Goal: Ask a question

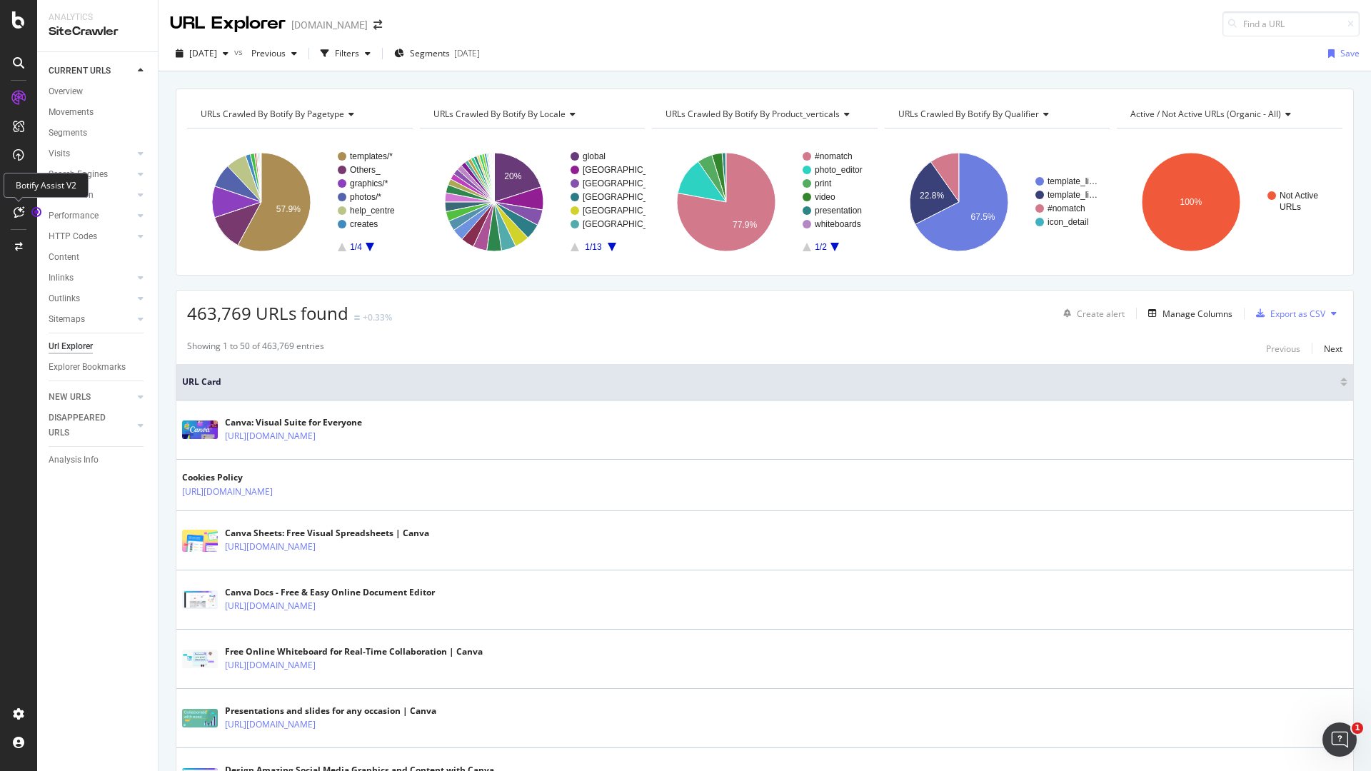
click at [26, 211] on div at bounding box center [18, 212] width 23 height 23
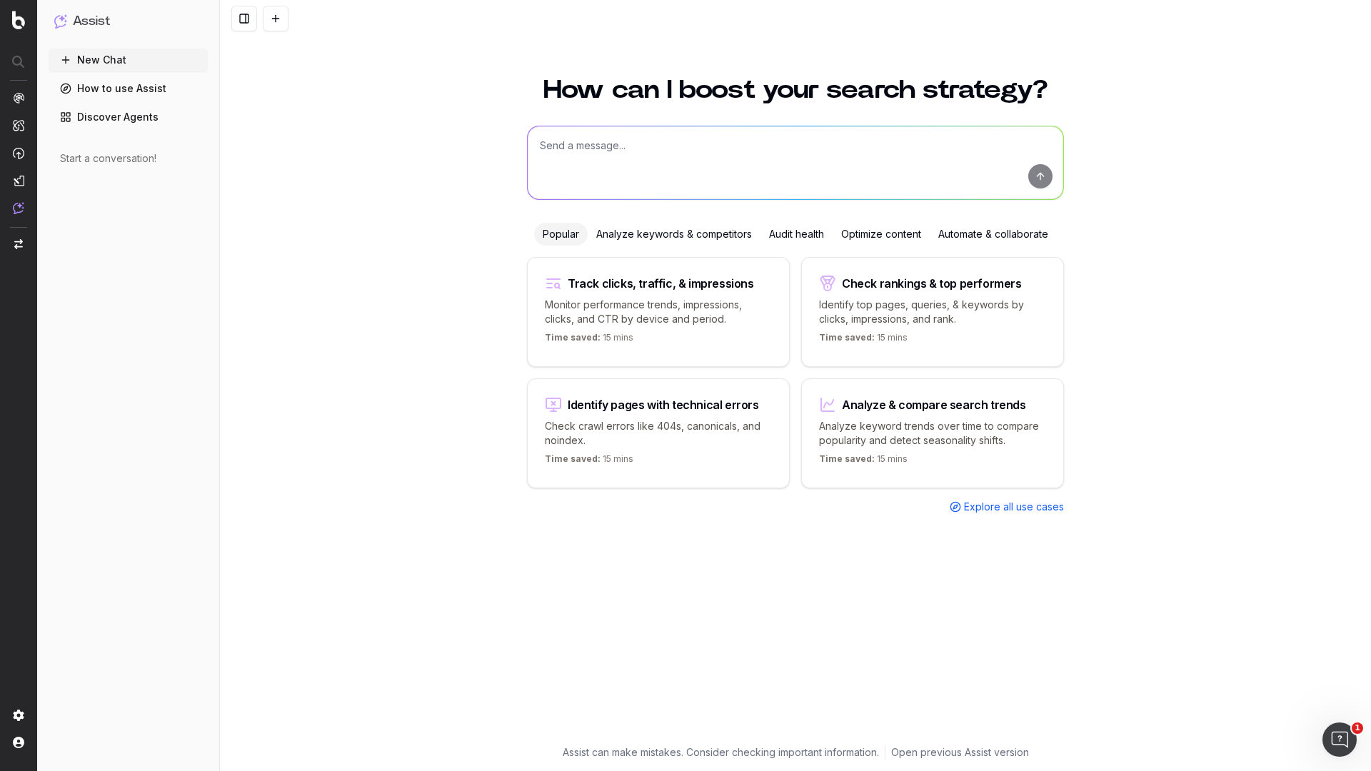
click at [635, 167] on textarea at bounding box center [796, 162] width 536 height 73
click at [809, 146] on textarea "can you help me to identify improvement opportunity for Canva c" at bounding box center [796, 162] width 536 height 73
click at [879, 144] on textarea "can you help me to identify improvement opportunity for a Canva c" at bounding box center [796, 162] width 536 height 73
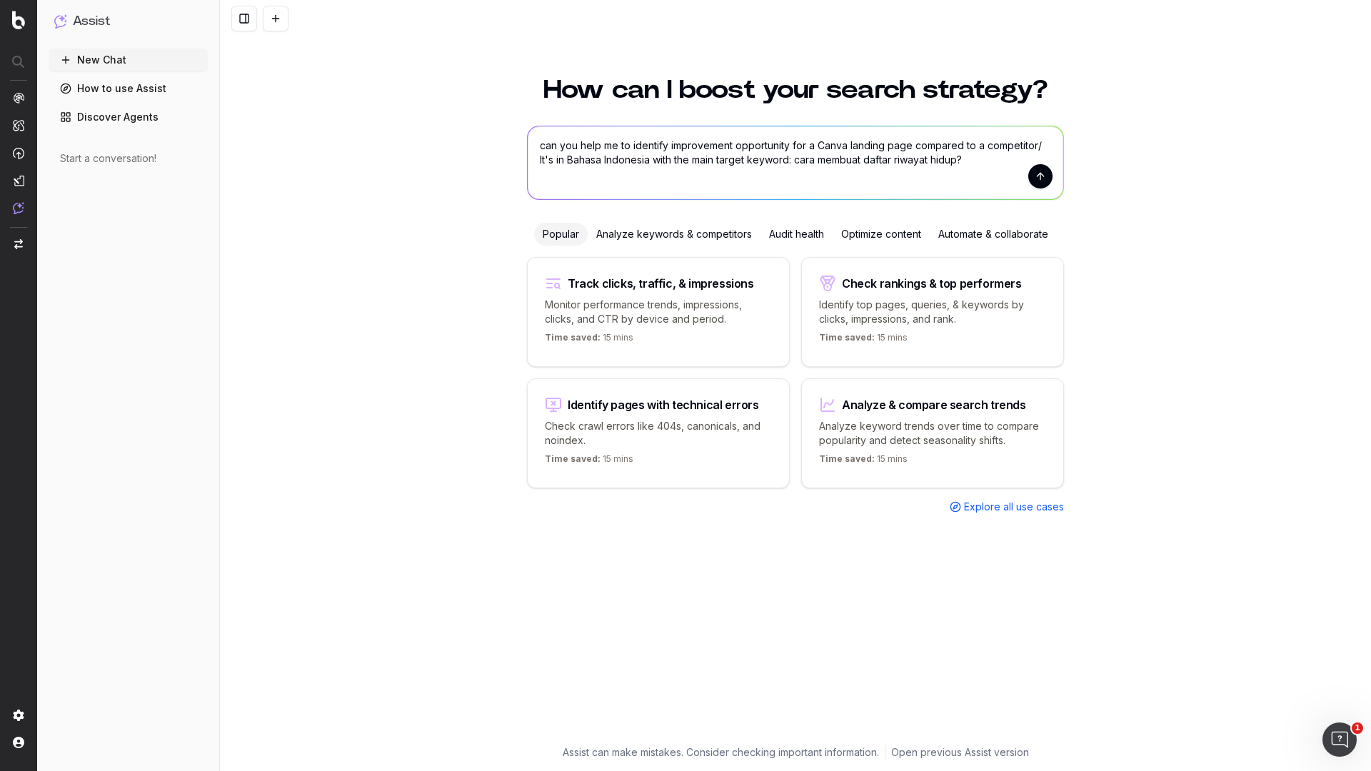
click at [798, 160] on textarea "can you help me to identify improvement opportunity for a Canva landing page co…" at bounding box center [796, 162] width 536 height 73
click at [964, 160] on textarea "can you help me to identify improvement opportunity for a Canva landing page co…" at bounding box center [796, 162] width 536 height 73
click at [993, 161] on textarea "can you help me to identify improvement opportunity for a Canva landing page co…" at bounding box center [796, 162] width 536 height 73
paste textarea "[URL][DOMAIN_NAME]"
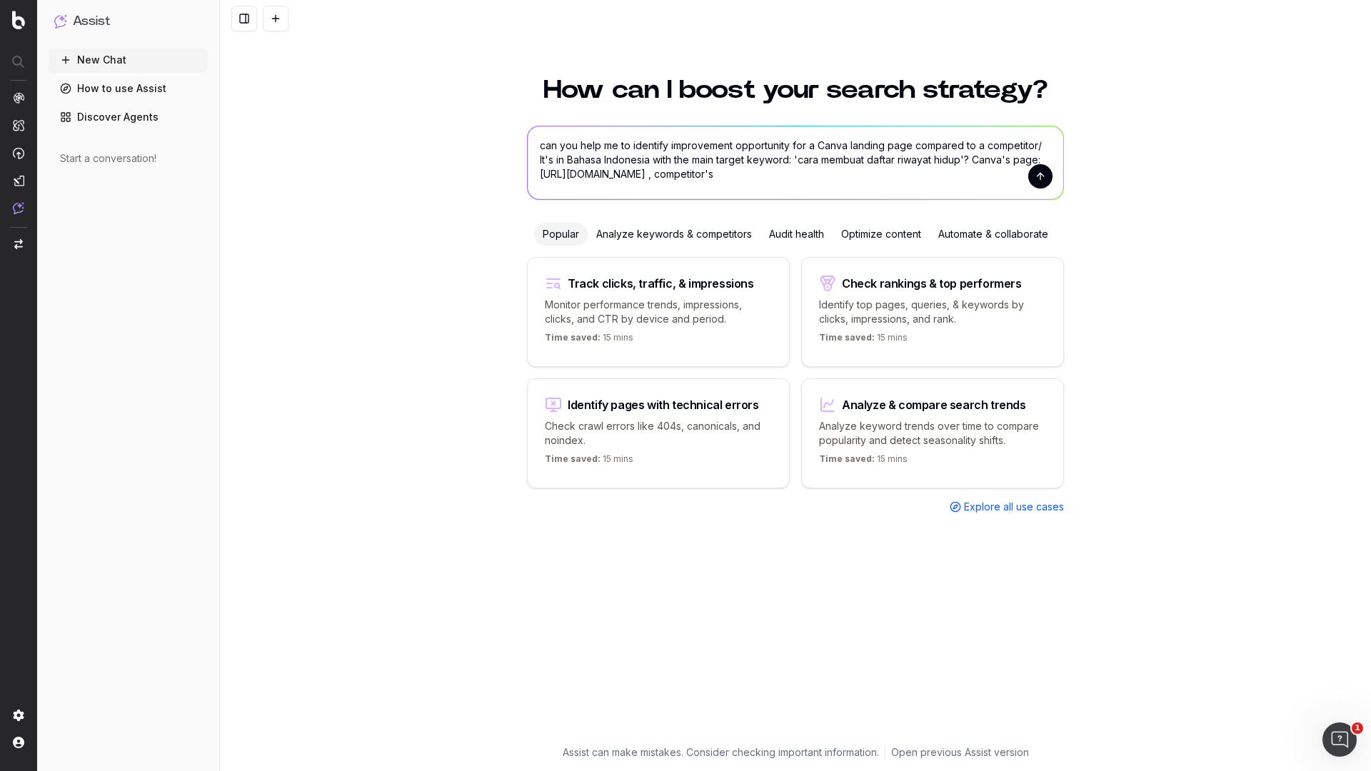
type textarea "can you help me to identify improvement opportunity for a Canva landing page co…"
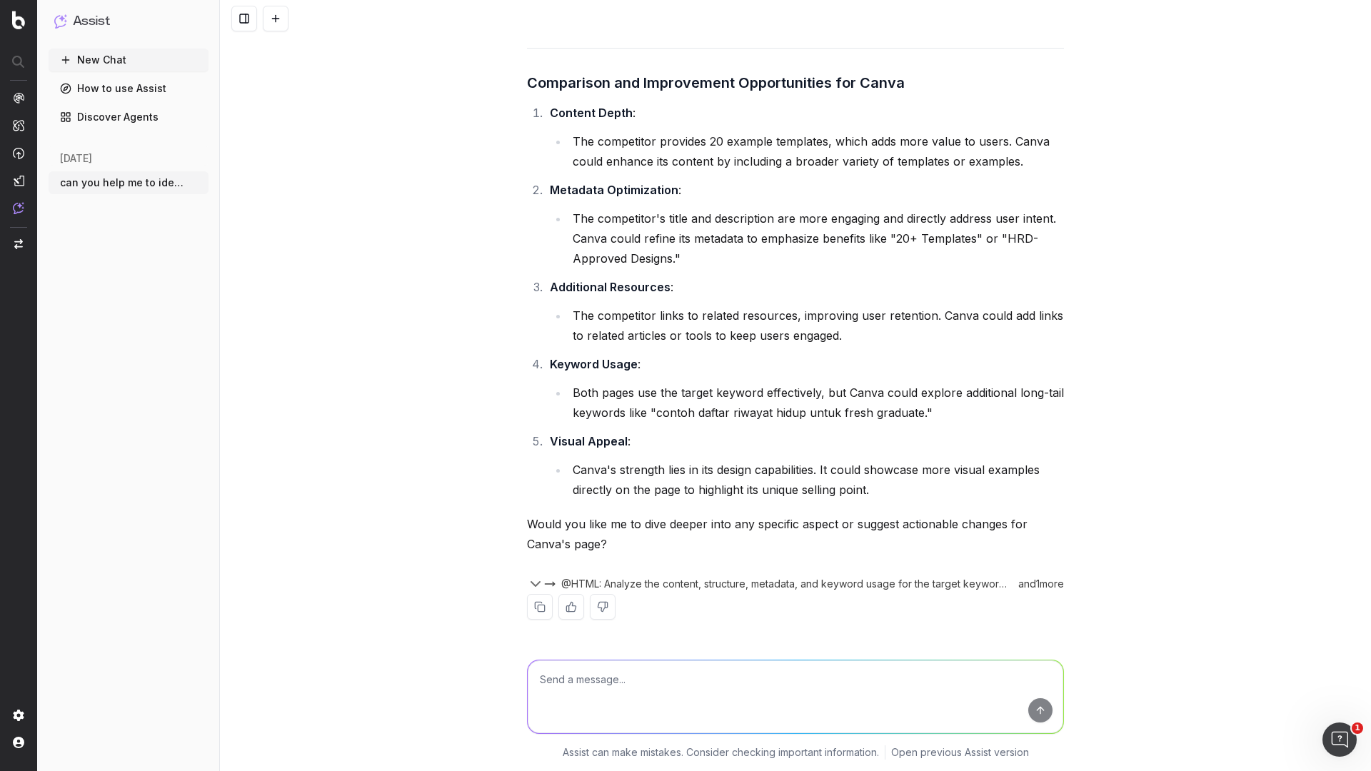
scroll to position [1301, 0]
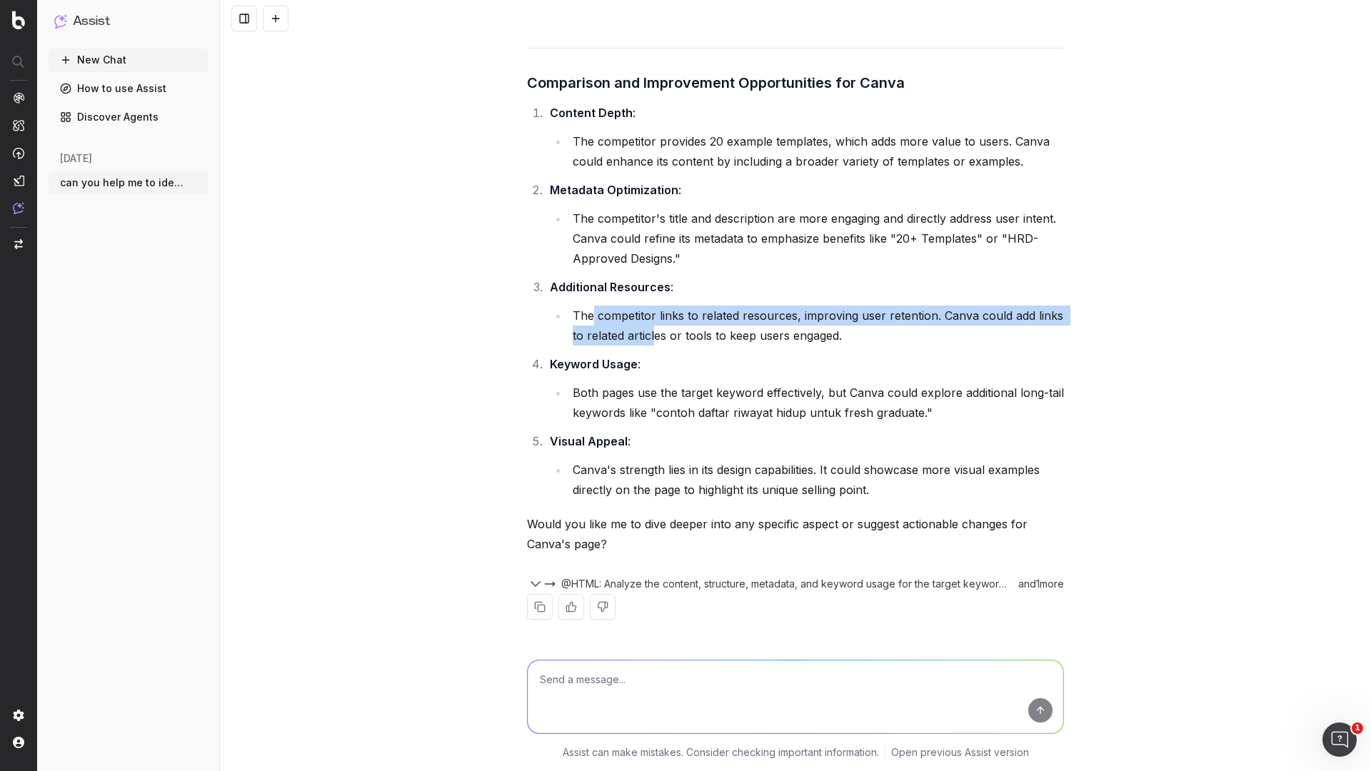
drag, startPoint x: 589, startPoint y: 319, endPoint x: 650, endPoint y: 339, distance: 64.8
click at [650, 339] on li "The competitor links to related resources, improving user retention. Canva coul…" at bounding box center [817, 326] width 496 height 40
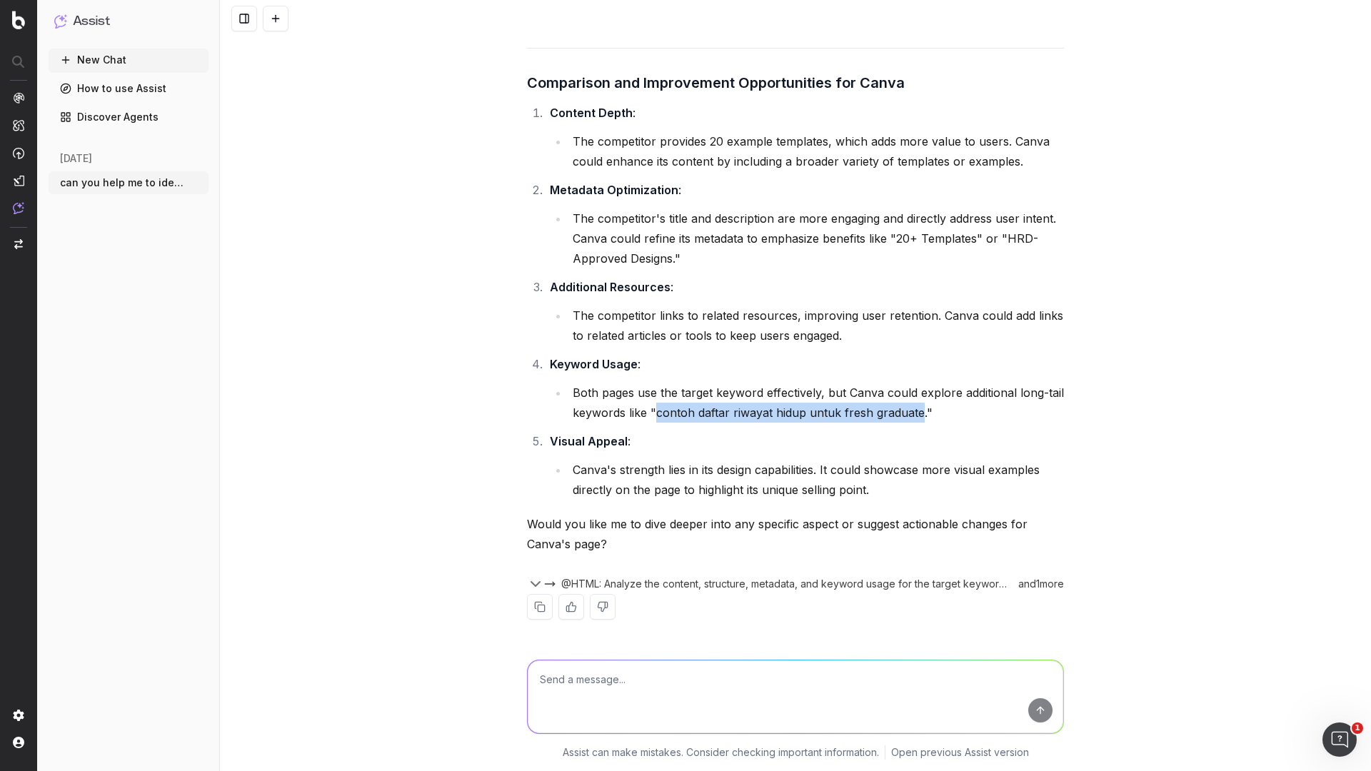
drag, startPoint x: 650, startPoint y: 414, endPoint x: 860, endPoint y: 405, distance: 210.2
click at [912, 410] on li "Both pages use the target keyword effectively, but Canva could explore addition…" at bounding box center [817, 403] width 496 height 40
copy li "contoh daftar riwayat hidup untuk fresh graduate"
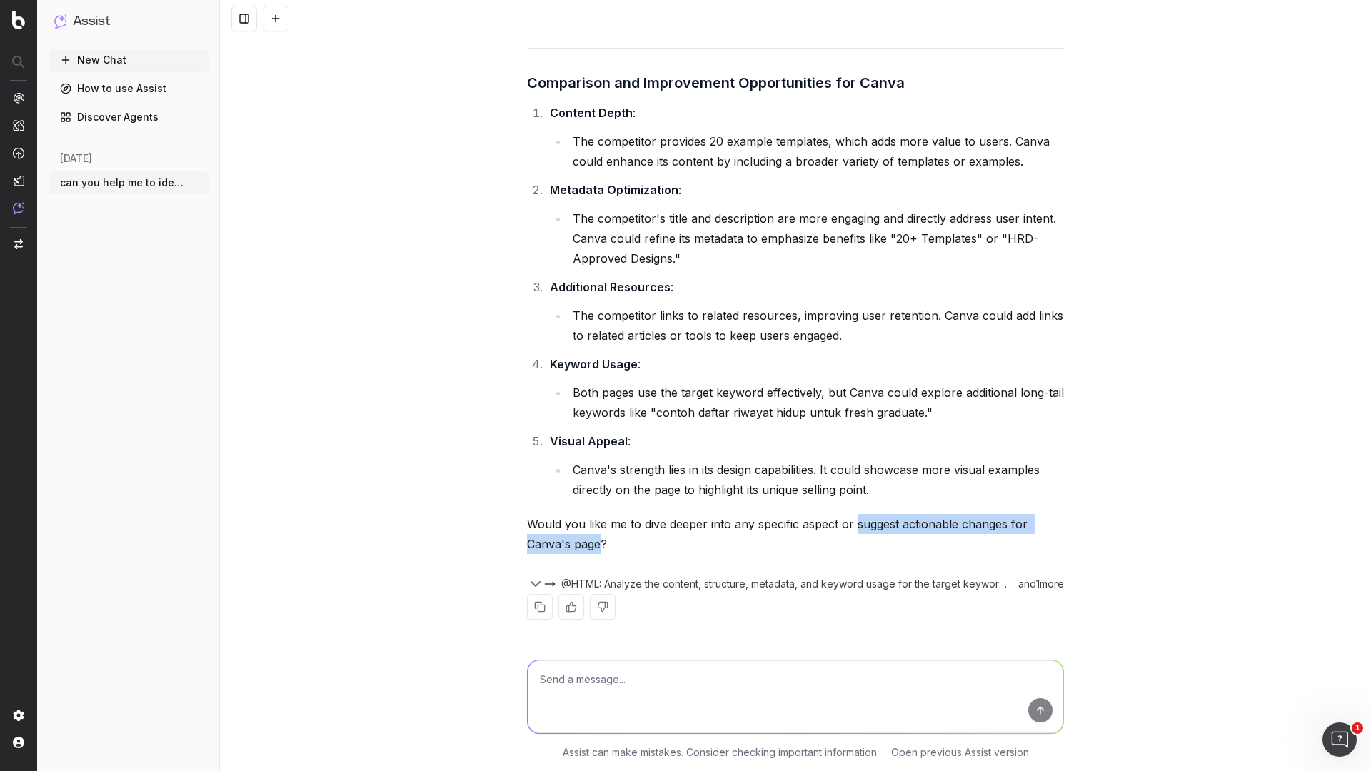
drag, startPoint x: 849, startPoint y: 527, endPoint x: 596, endPoint y: 547, distance: 254.3
click at [596, 547] on p "Would you like me to dive deeper into any specific aspect or suggest actionable…" at bounding box center [795, 534] width 537 height 40
copy p "suggest actionable changes for [PERSON_NAME]'s page"
click at [616, 677] on textarea at bounding box center [796, 697] width 536 height 73
paste textarea "suggest actionable changes for [PERSON_NAME]'s page"
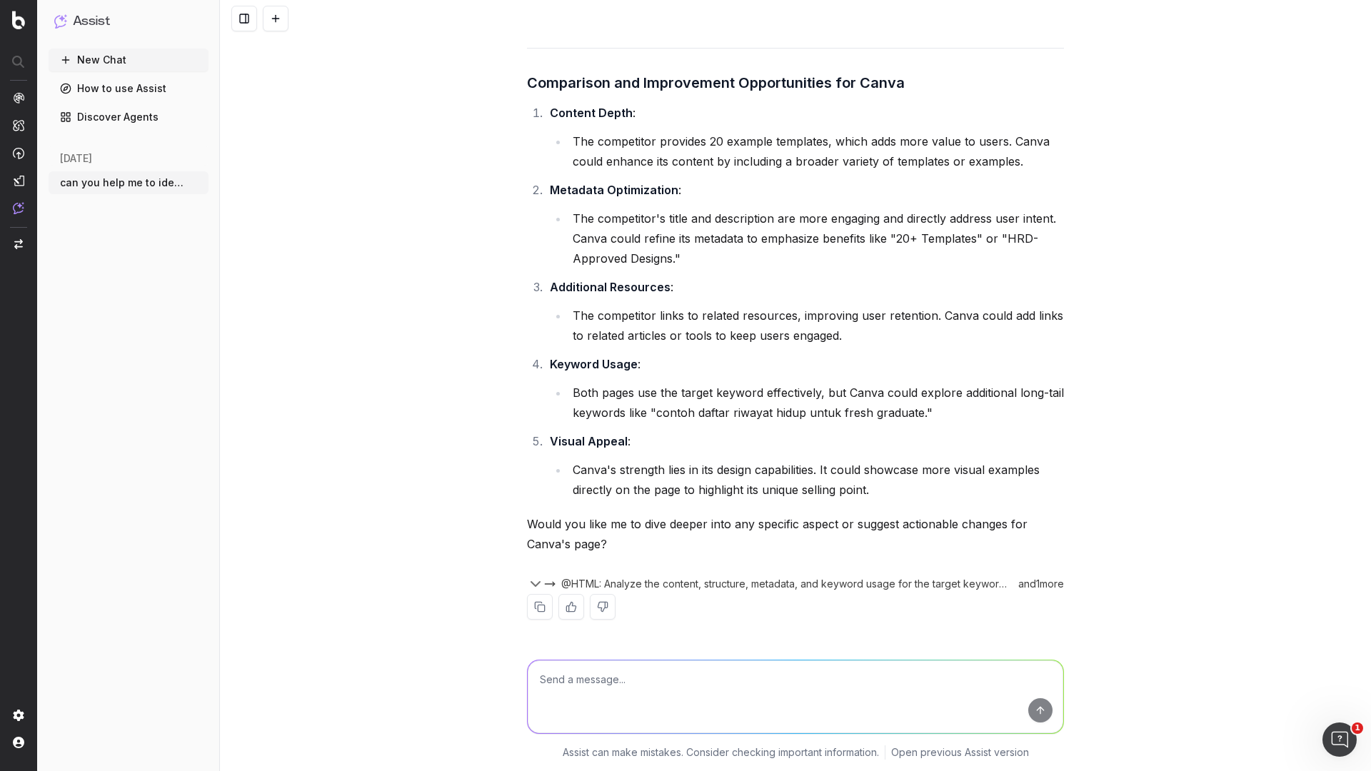
type textarea "suggest actionable changes for [PERSON_NAME]'s page"
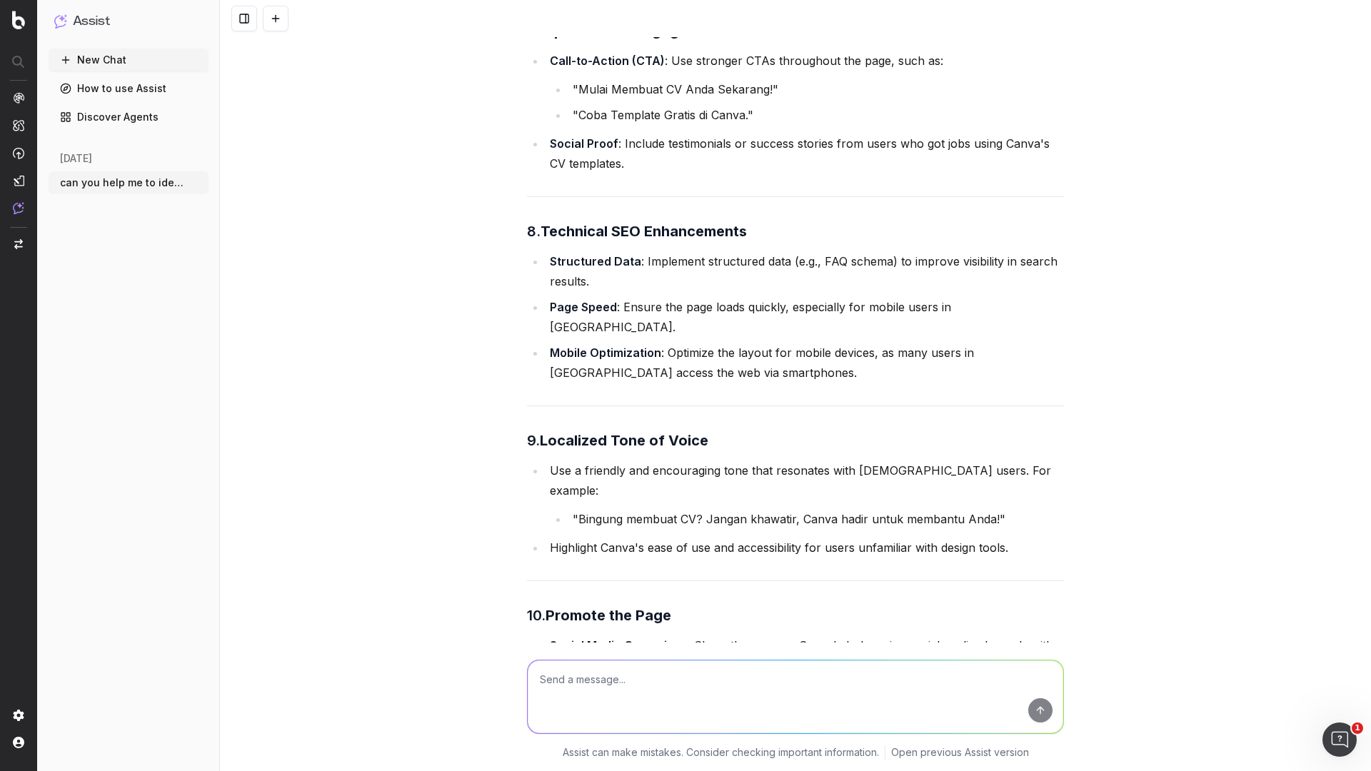
scroll to position [3326, 0]
